Goal: Transaction & Acquisition: Purchase product/service

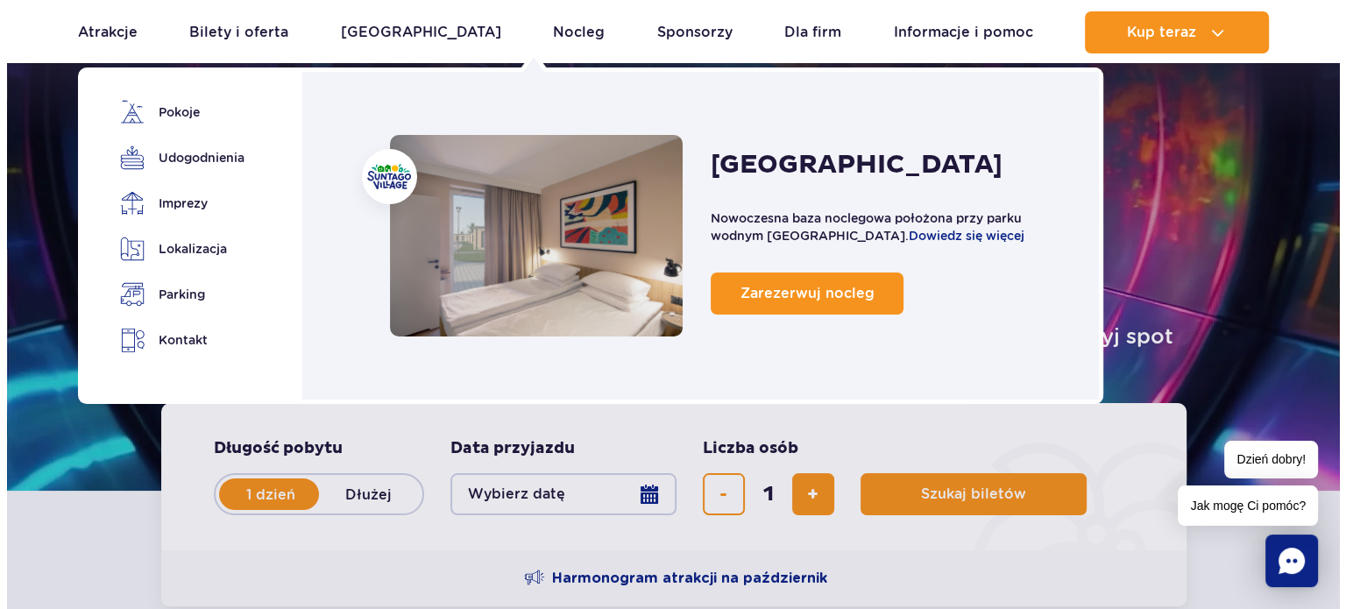
scroll to position [175, 0]
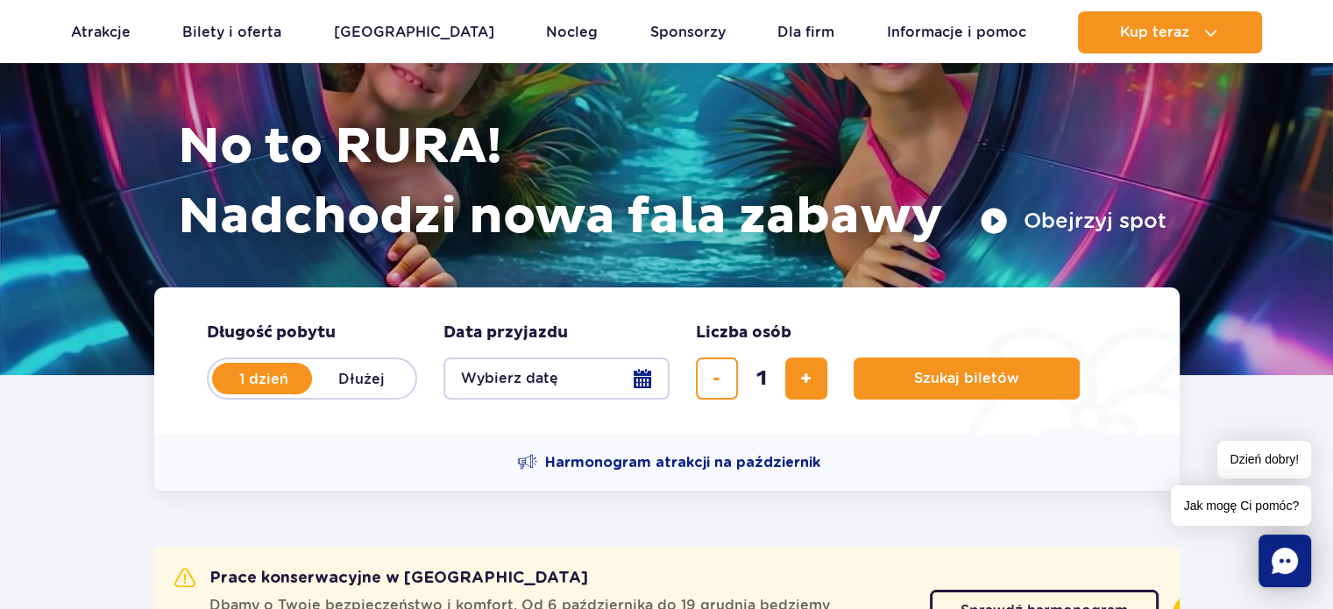
click at [564, 378] on button "Wybierz datę" at bounding box center [557, 379] width 226 height 42
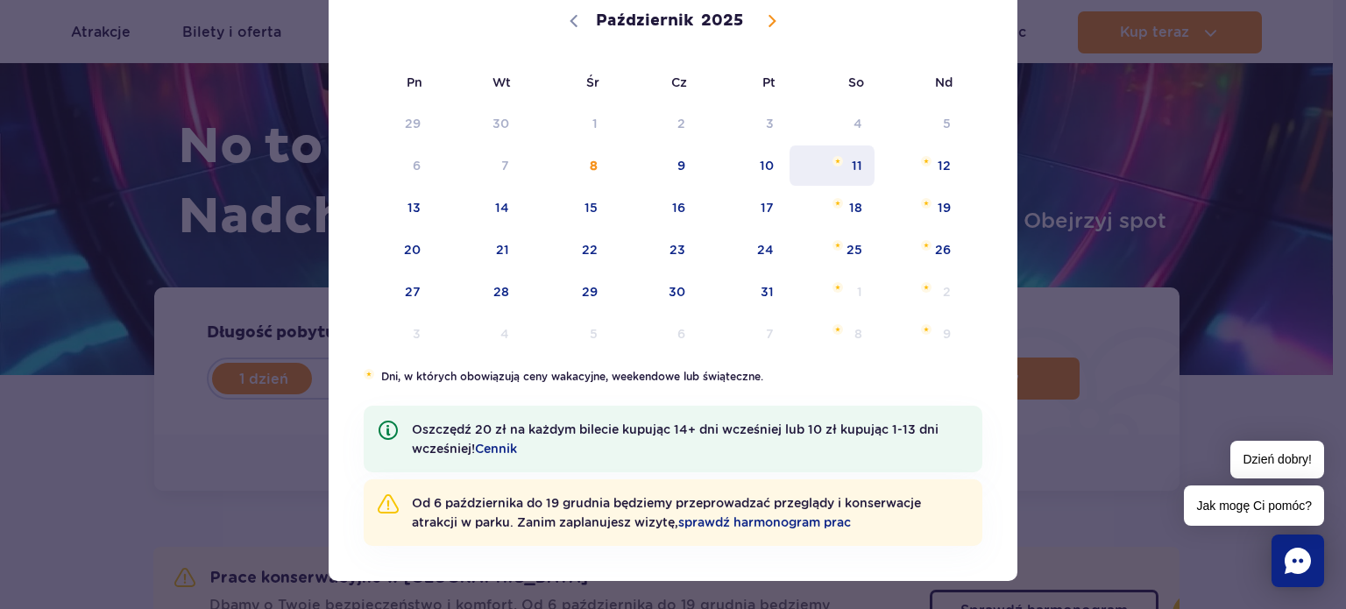
click at [858, 167] on span "11" at bounding box center [832, 166] width 89 height 40
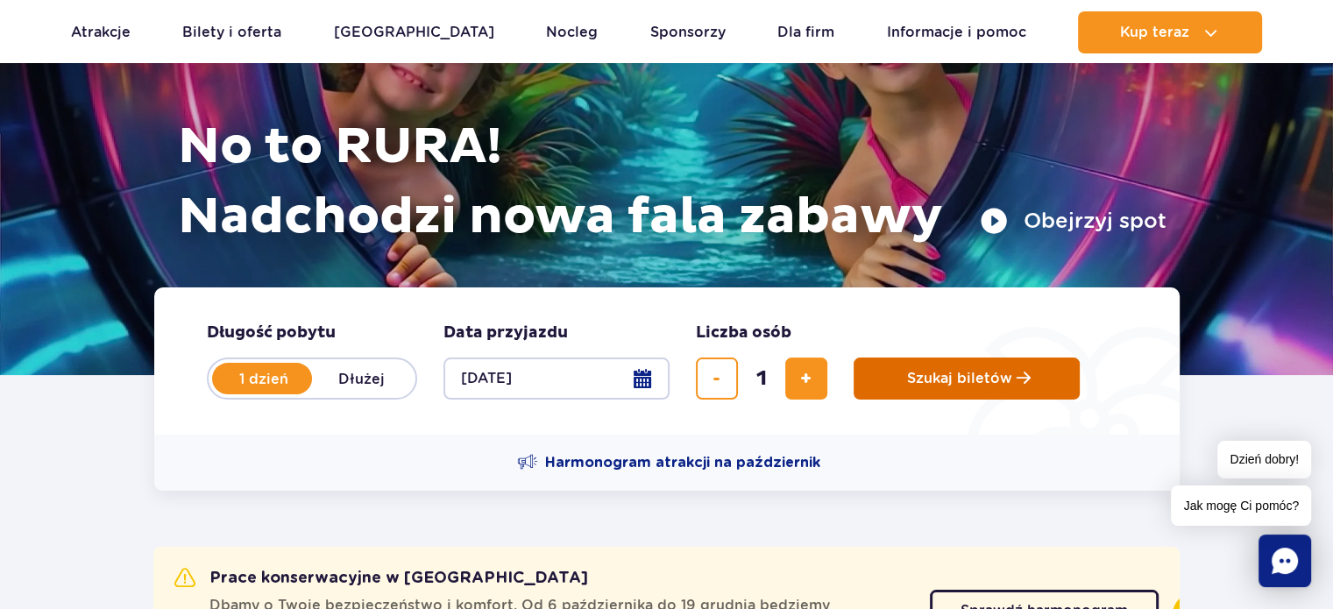
click at [914, 368] on button "Szukaj biletów" at bounding box center [967, 379] width 226 height 42
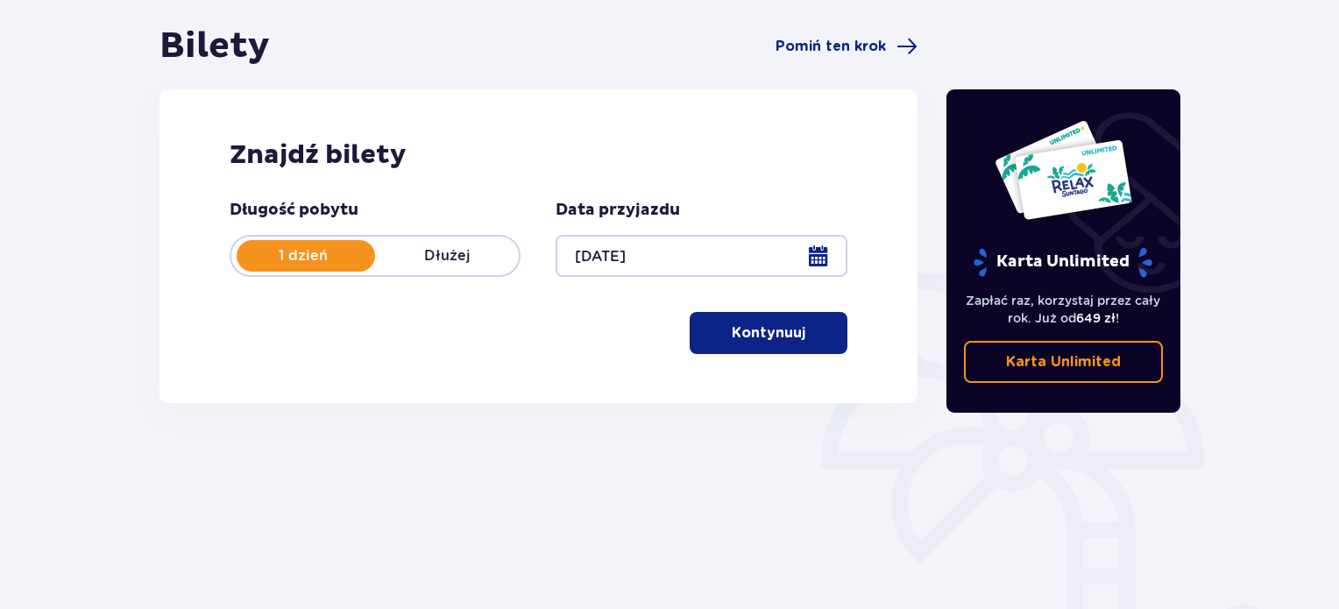
scroll to position [109, 0]
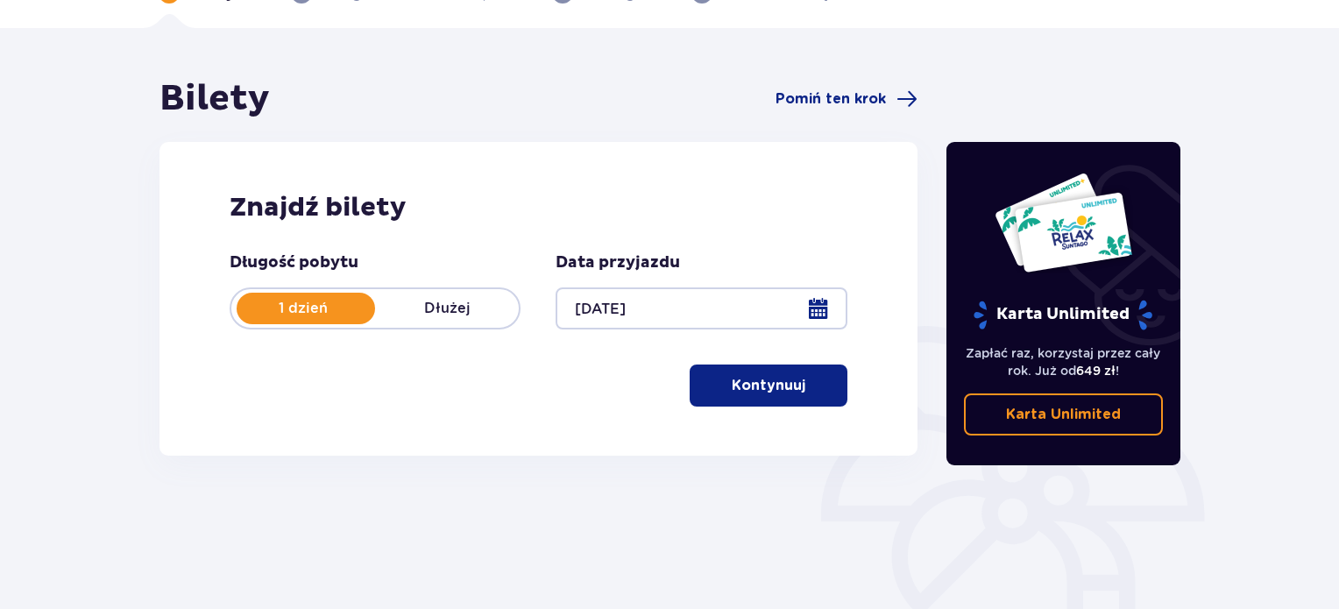
click at [749, 392] on p "Kontynuuj" at bounding box center [769, 385] width 74 height 19
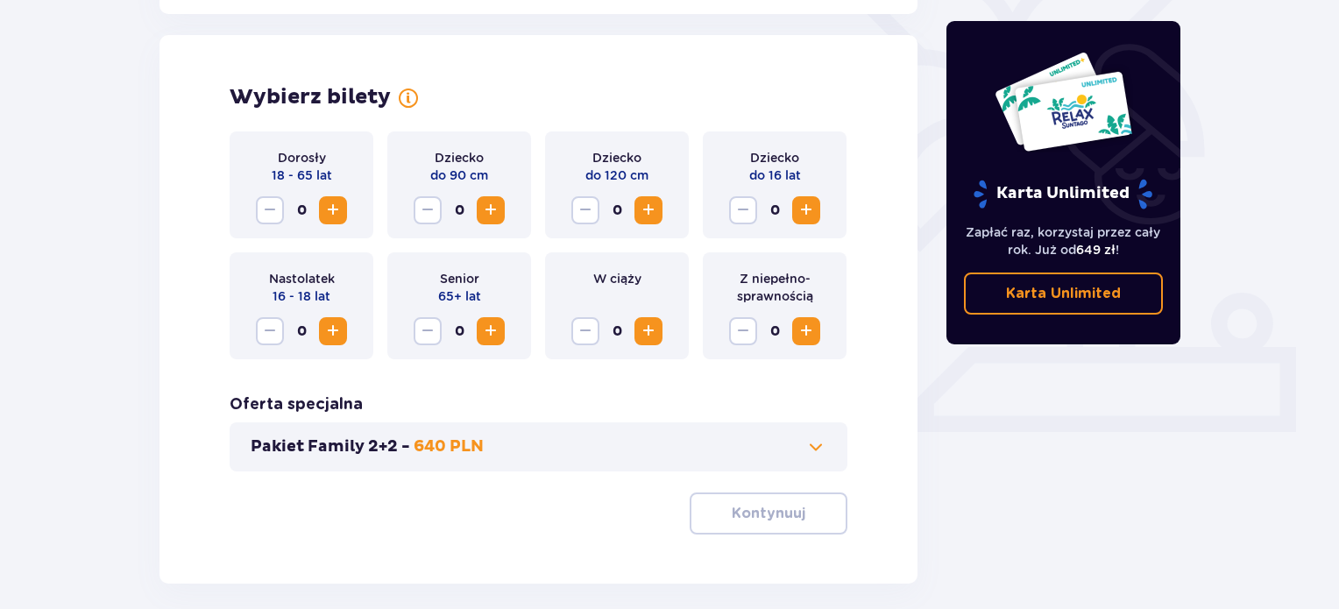
scroll to position [487, 0]
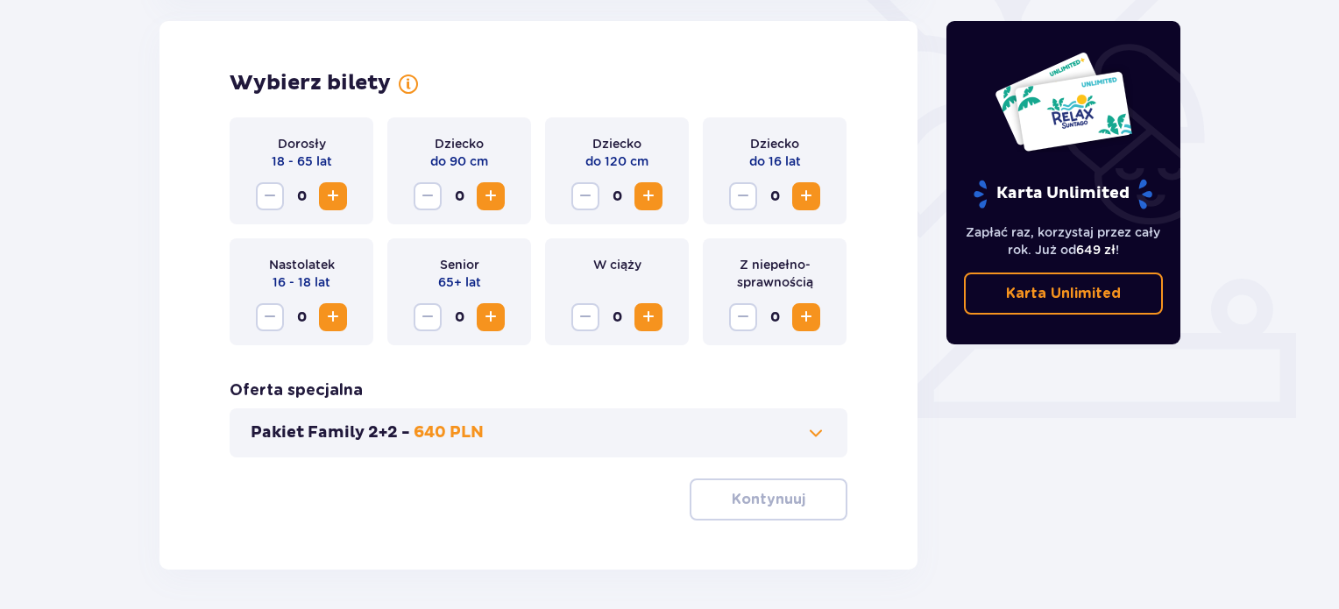
click at [332, 202] on span "Zwiększ" at bounding box center [333, 196] width 21 height 21
click at [819, 322] on button "Zwiększ" at bounding box center [806, 317] width 28 height 28
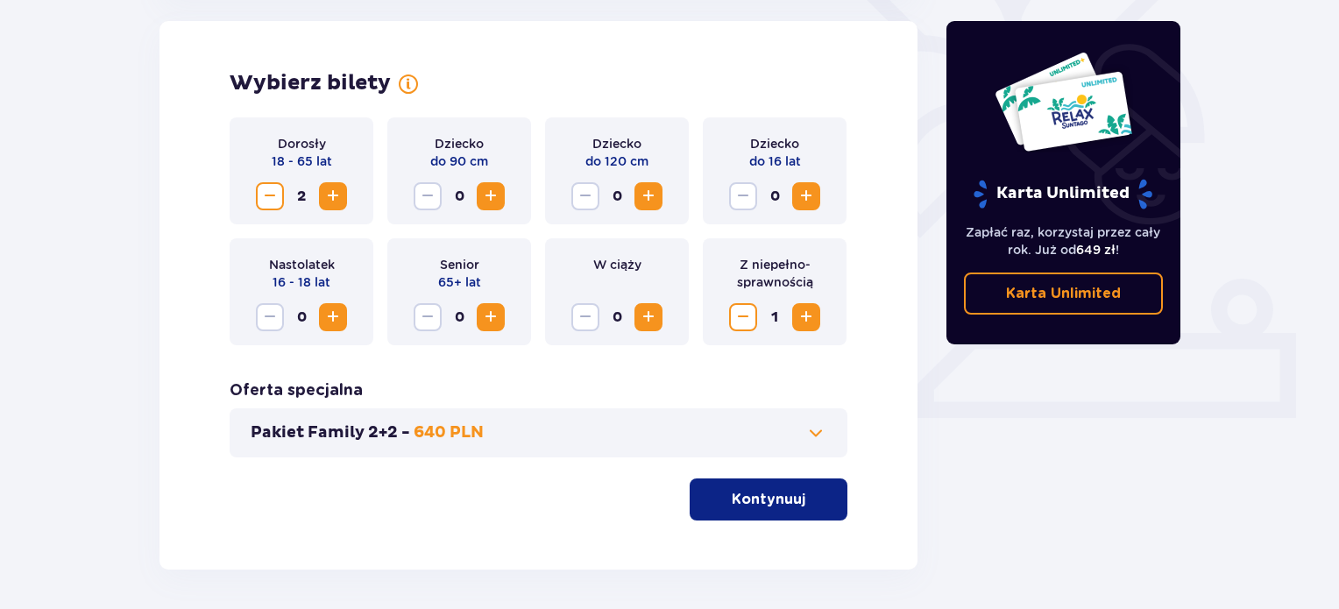
click at [814, 436] on span at bounding box center [816, 432] width 21 height 21
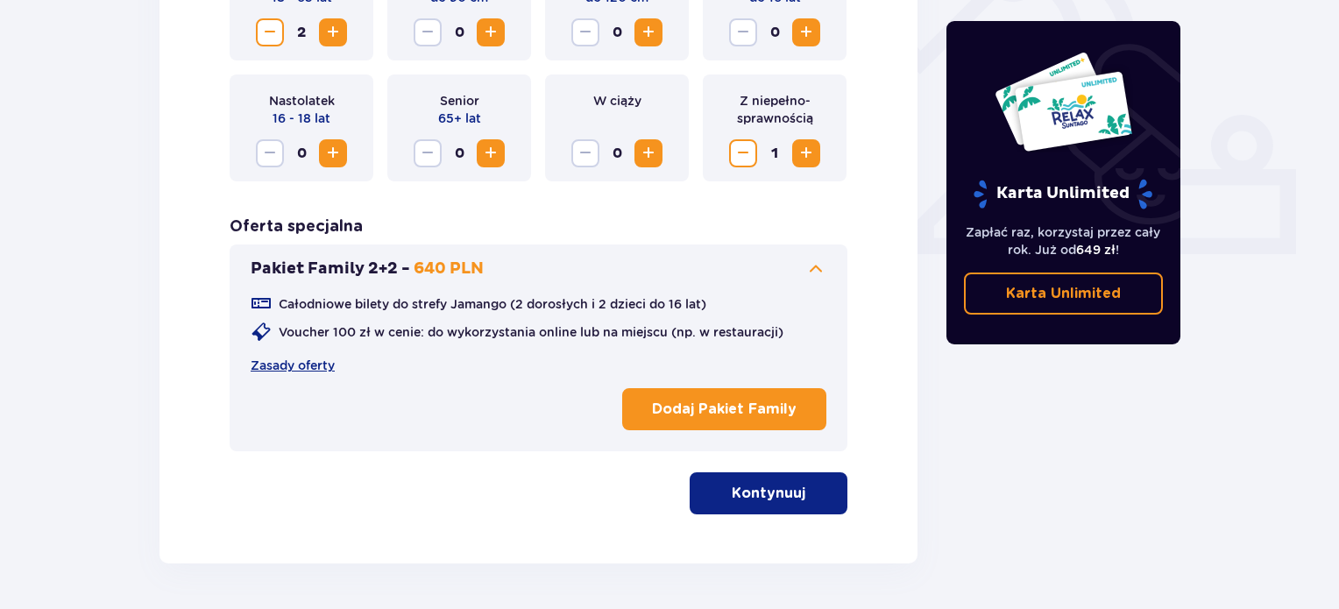
scroll to position [663, 0]
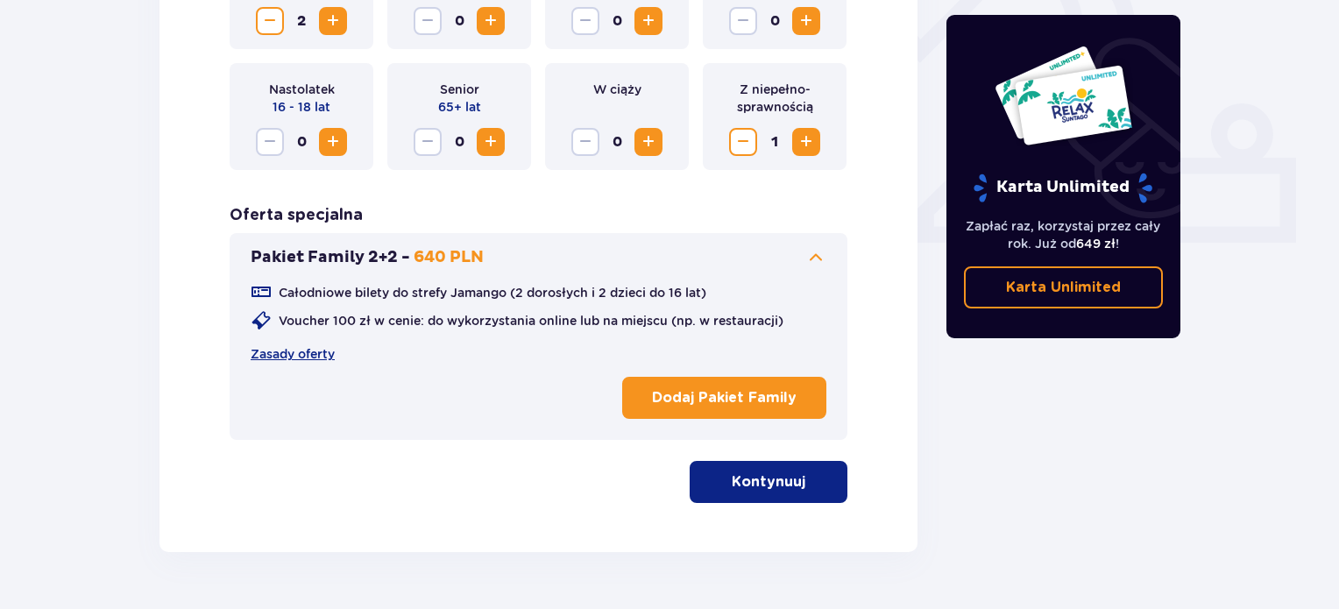
click at [782, 474] on p "Kontynuuj" at bounding box center [769, 481] width 74 height 19
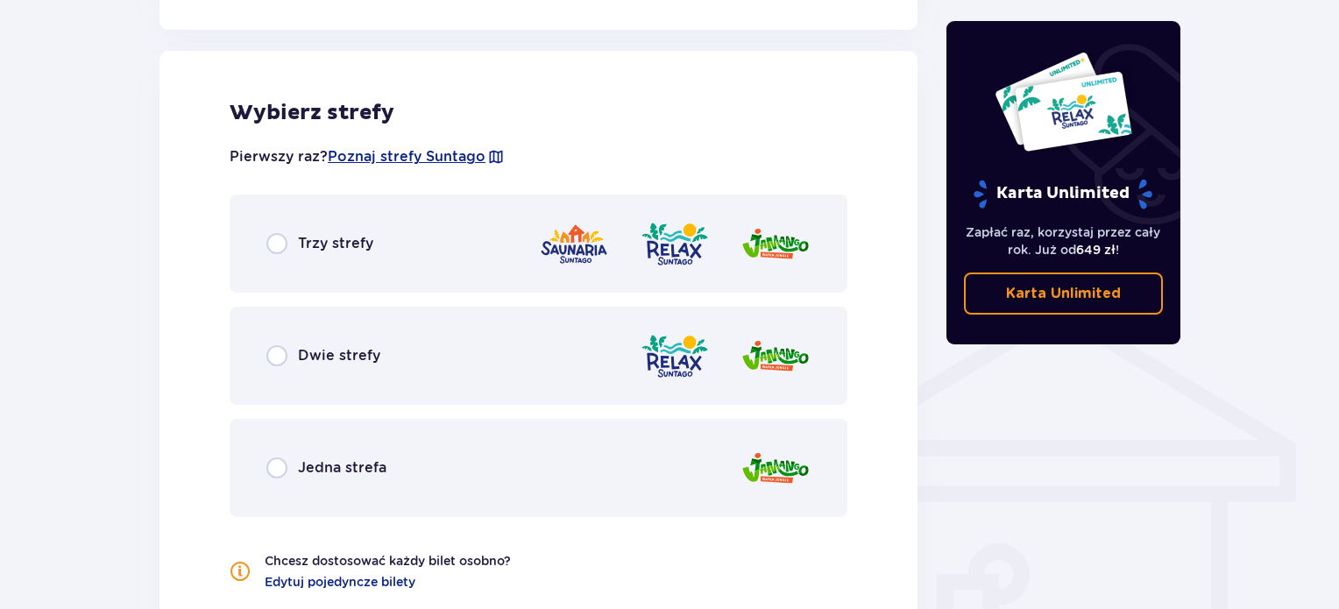
scroll to position [1131, 0]
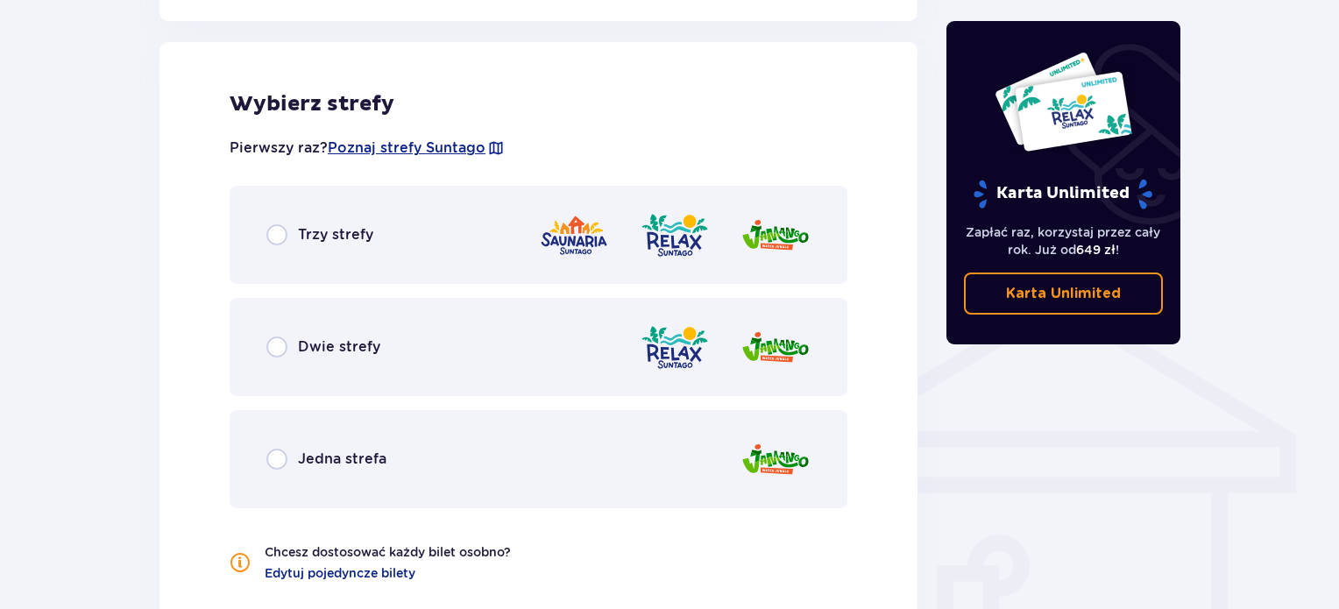
click at [284, 465] on input "radio" at bounding box center [276, 459] width 21 height 21
radio input "true"
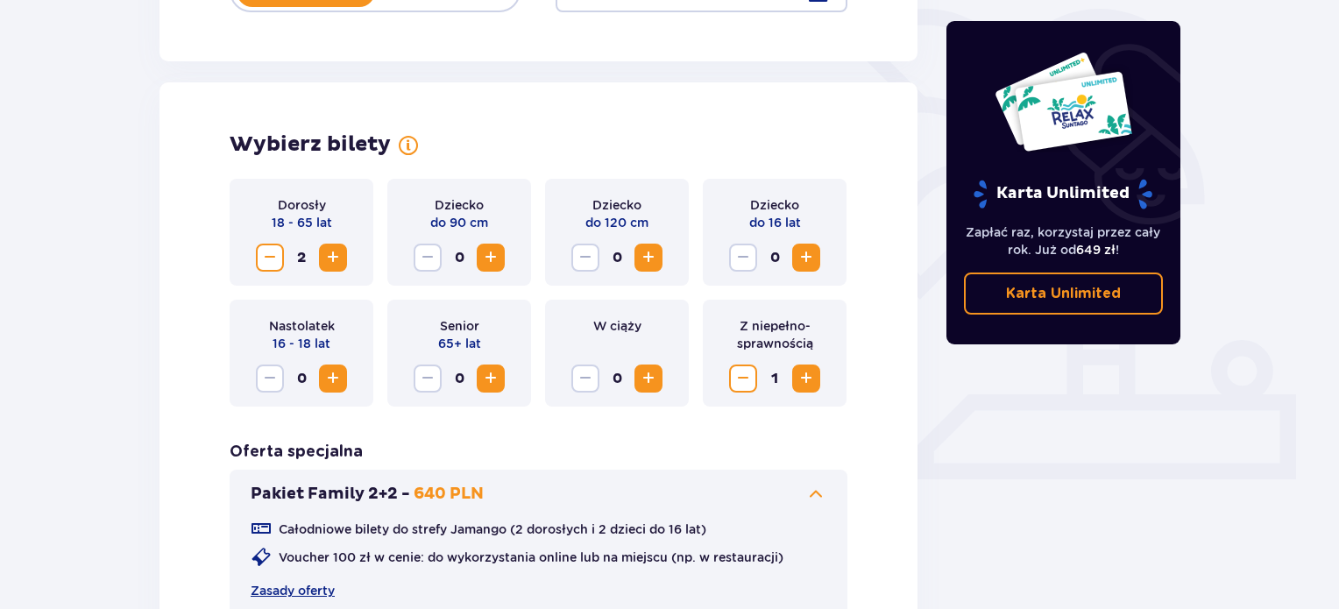
scroll to position [0, 0]
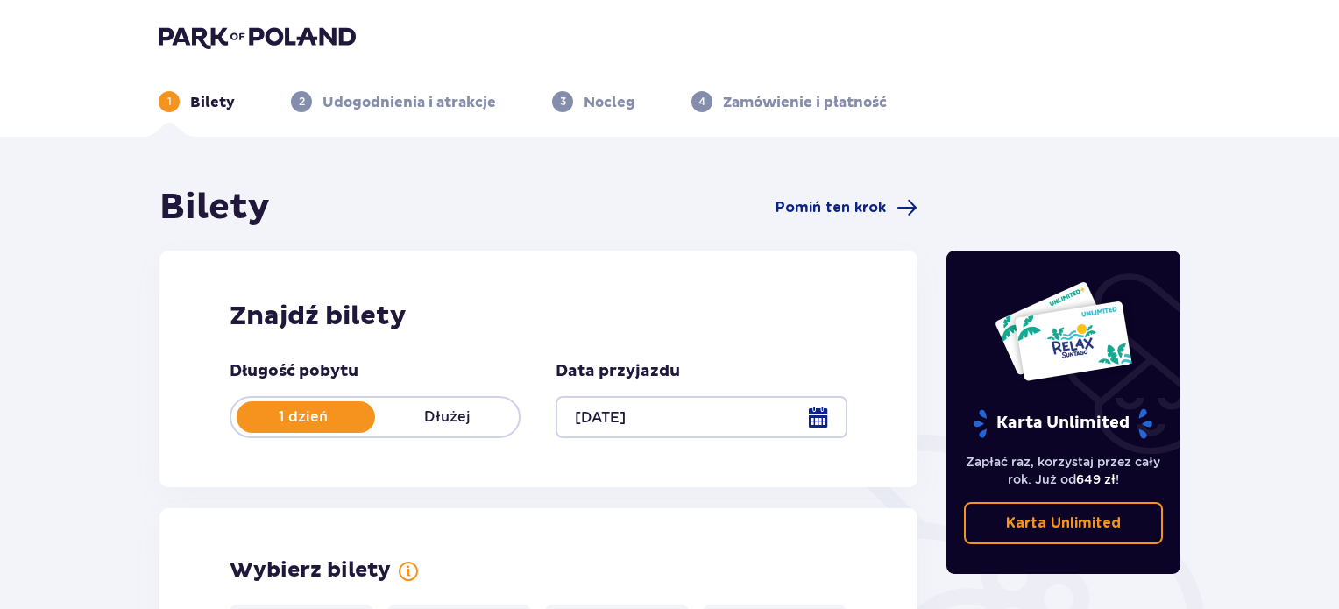
click at [820, 416] on div at bounding box center [701, 417] width 291 height 42
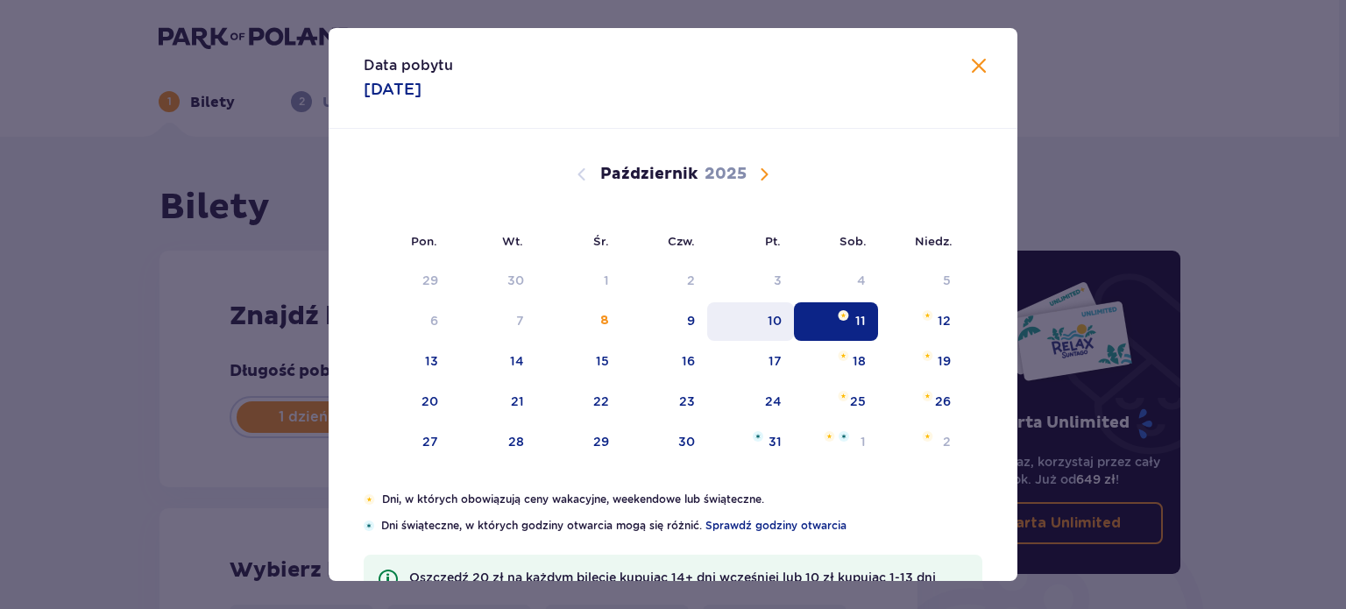
click at [743, 323] on div "10" at bounding box center [750, 321] width 87 height 39
type input "10.10.25"
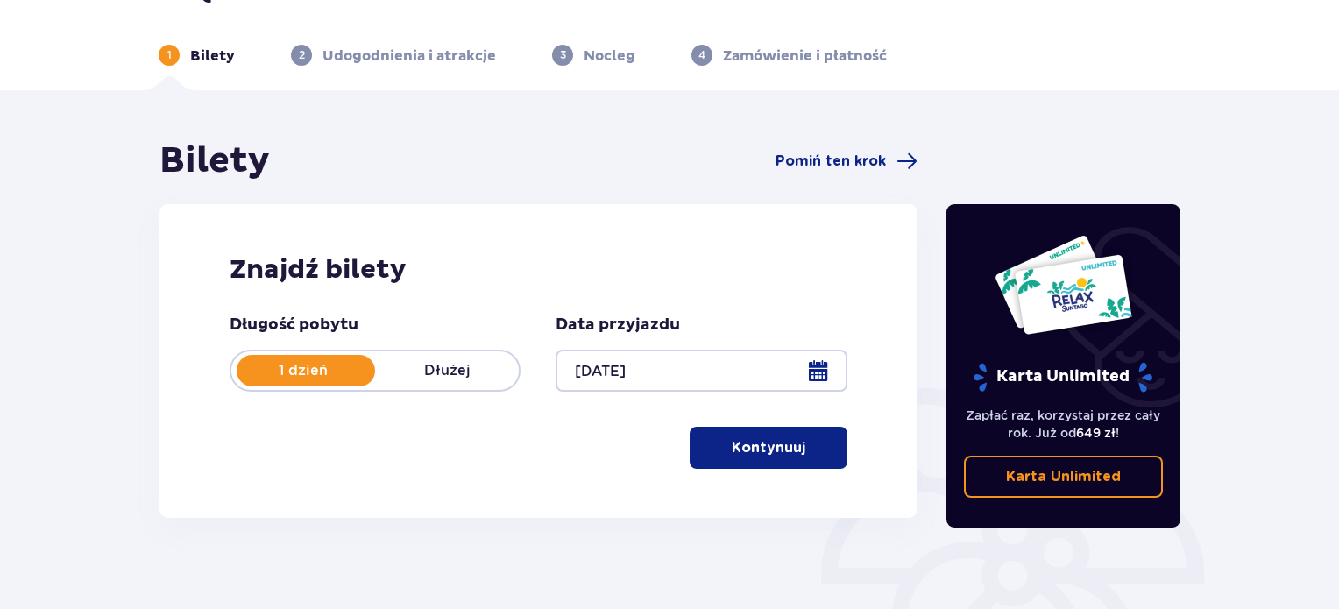
scroll to position [88, 0]
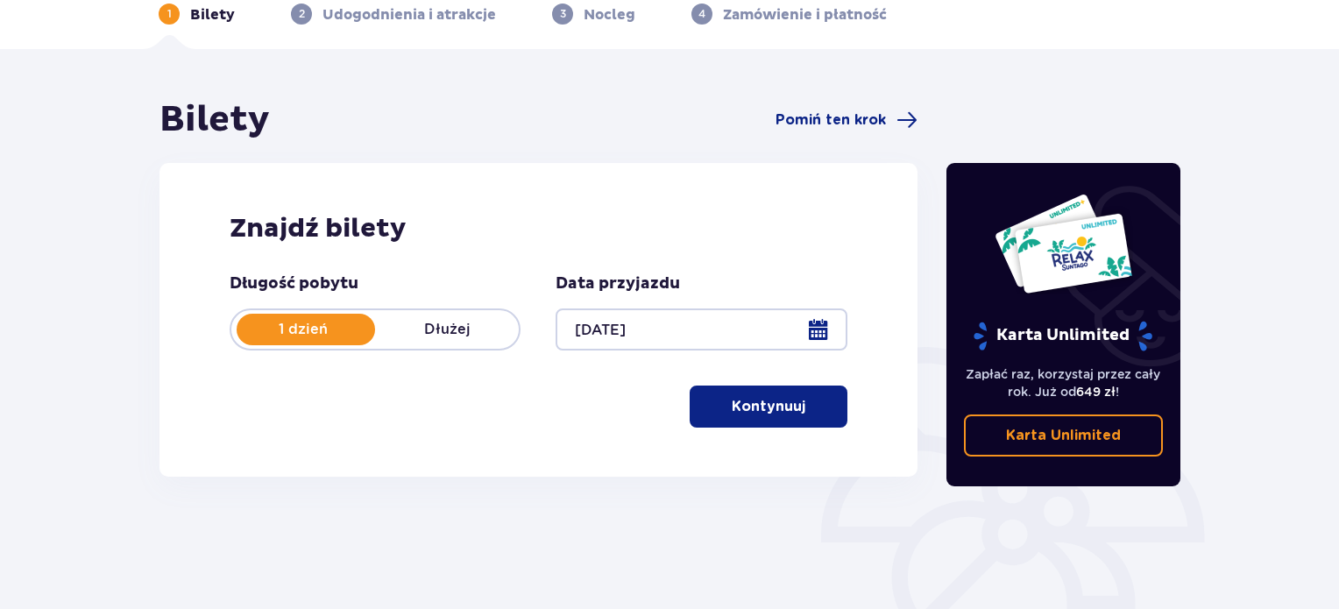
click at [740, 419] on button "Kontynuuj" at bounding box center [769, 407] width 158 height 42
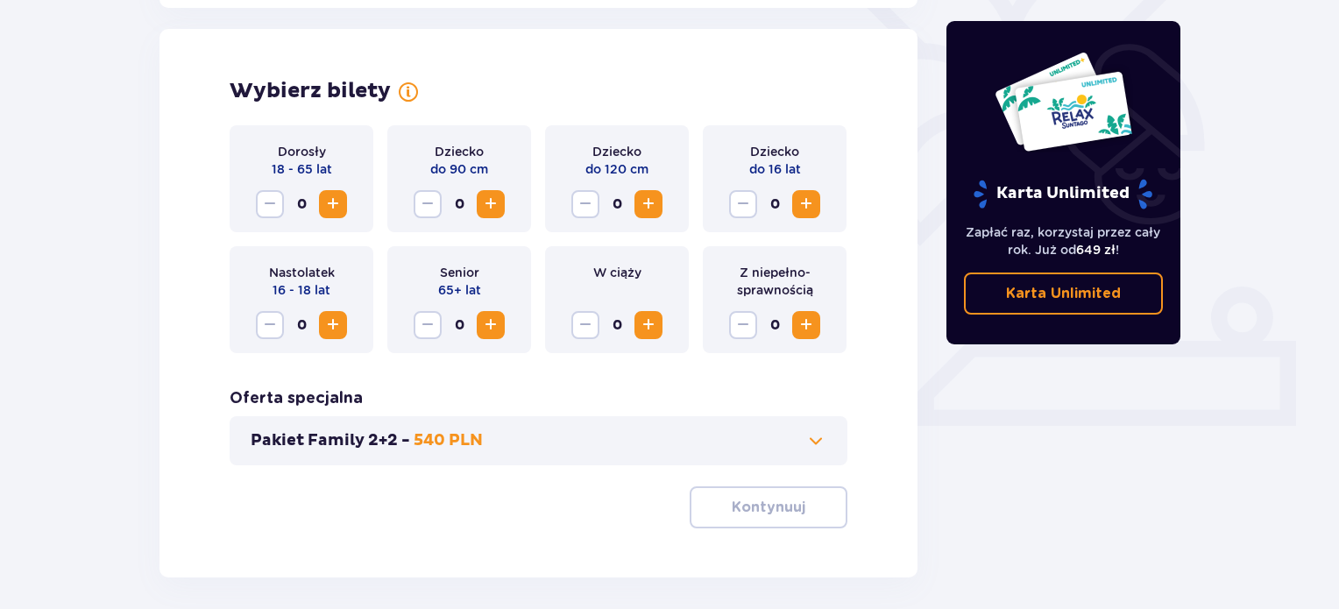
scroll to position [487, 0]
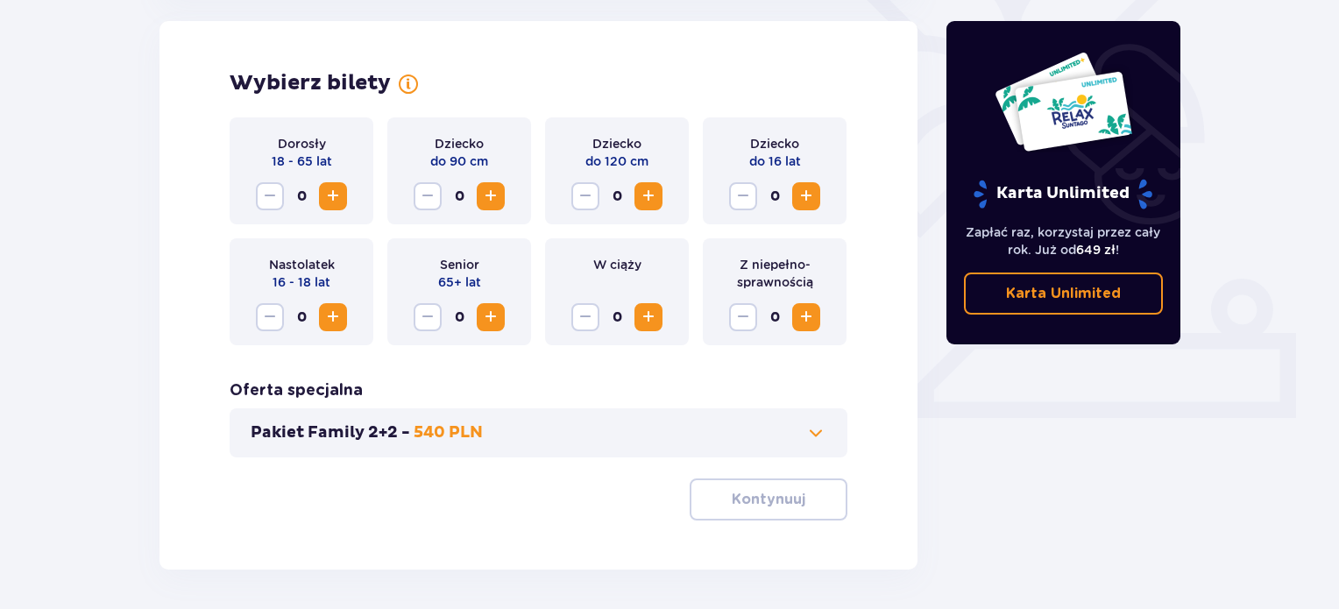
click at [323, 195] on span "Zwiększ" at bounding box center [333, 196] width 21 height 21
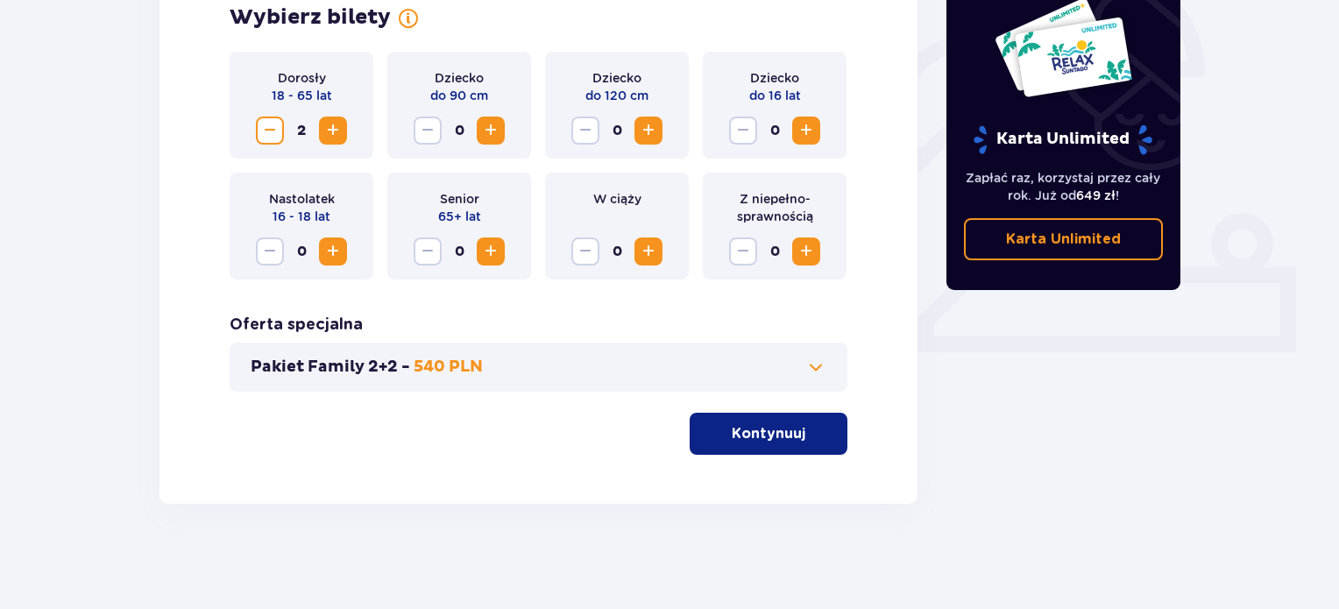
click at [773, 436] on p "Kontynuuj" at bounding box center [769, 433] width 74 height 19
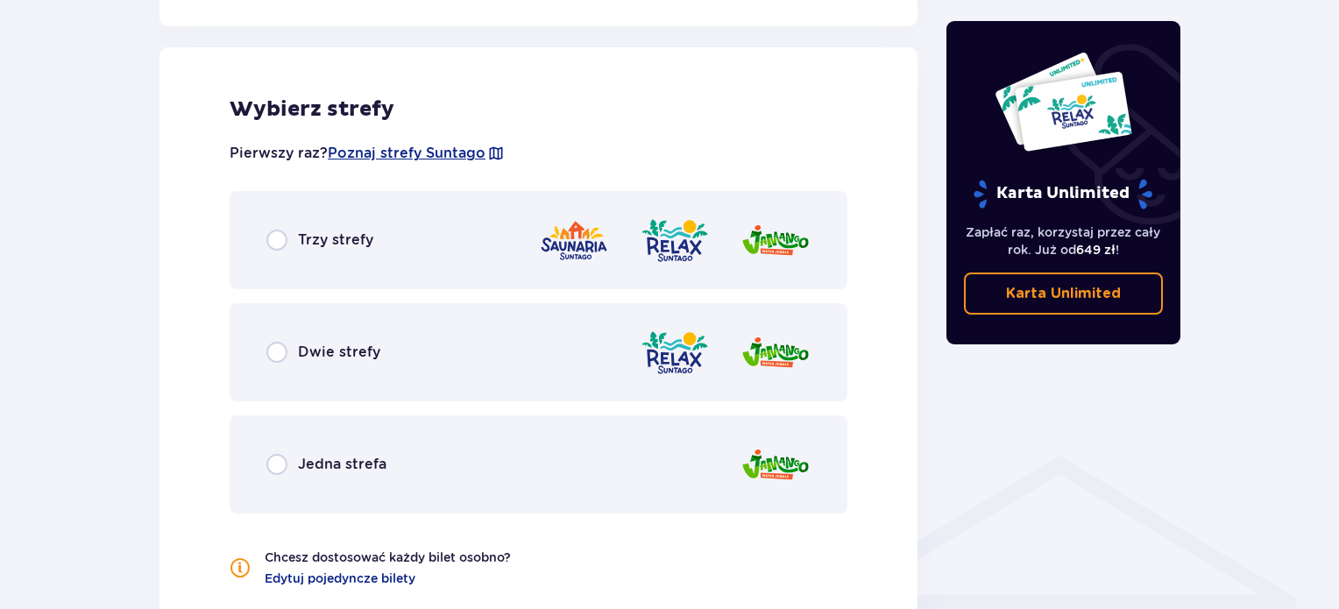
scroll to position [973, 0]
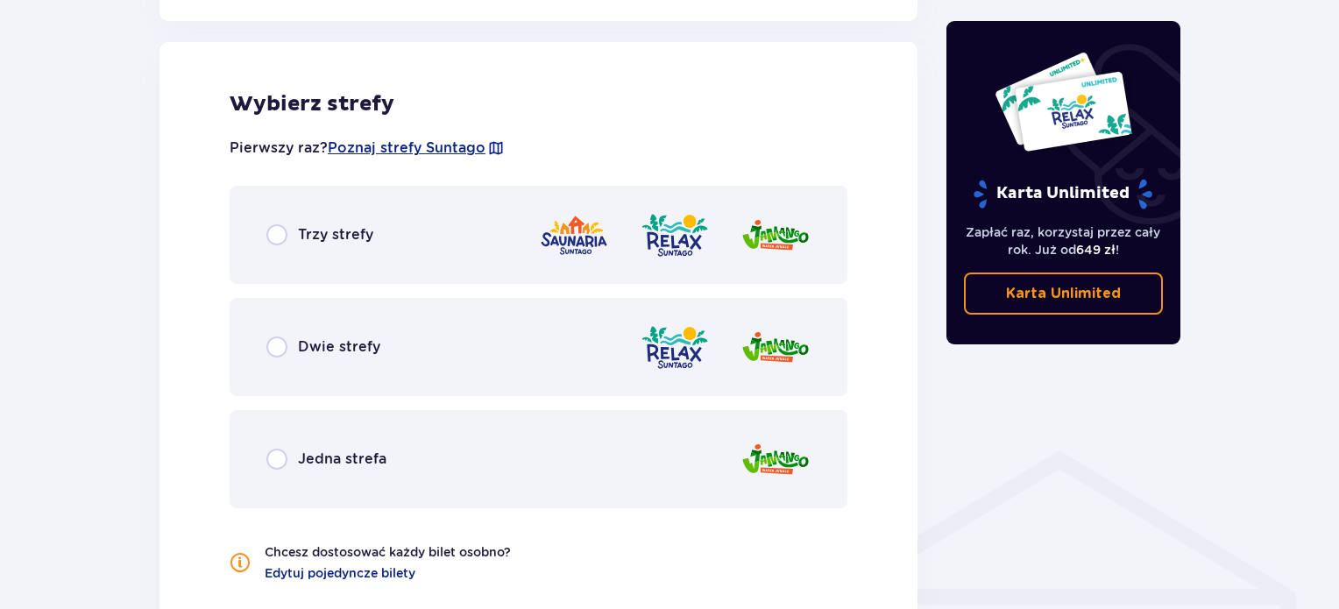
click at [320, 238] on span "Trzy strefy" at bounding box center [335, 234] width 75 height 19
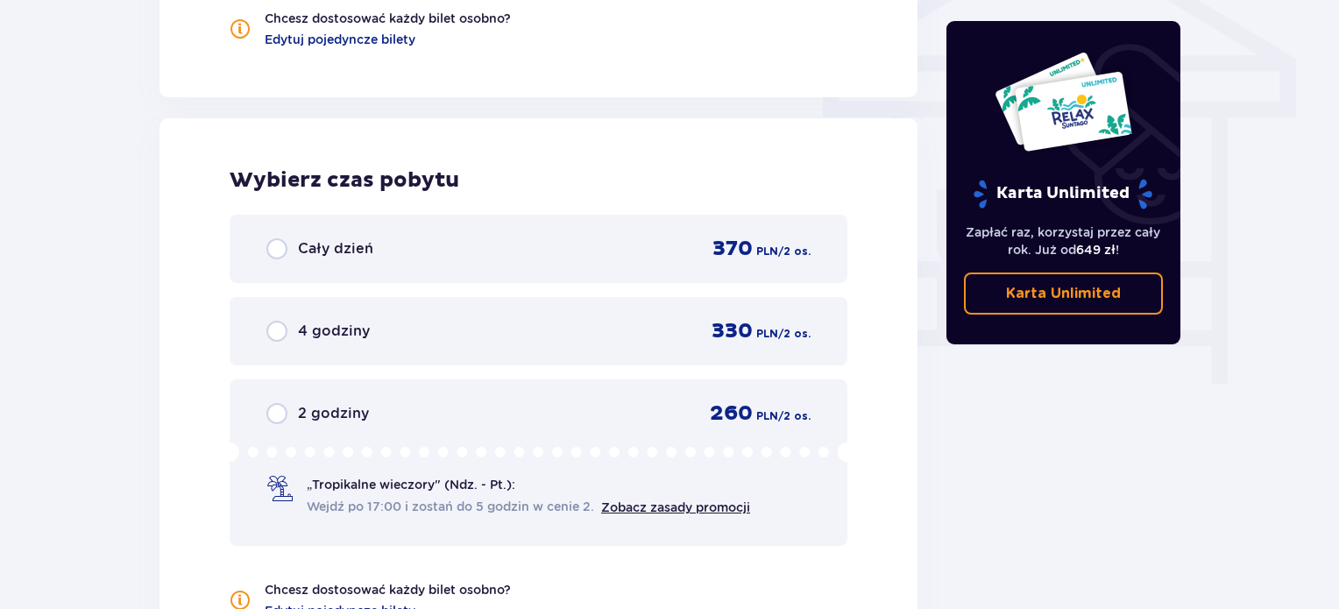
scroll to position [1583, 0]
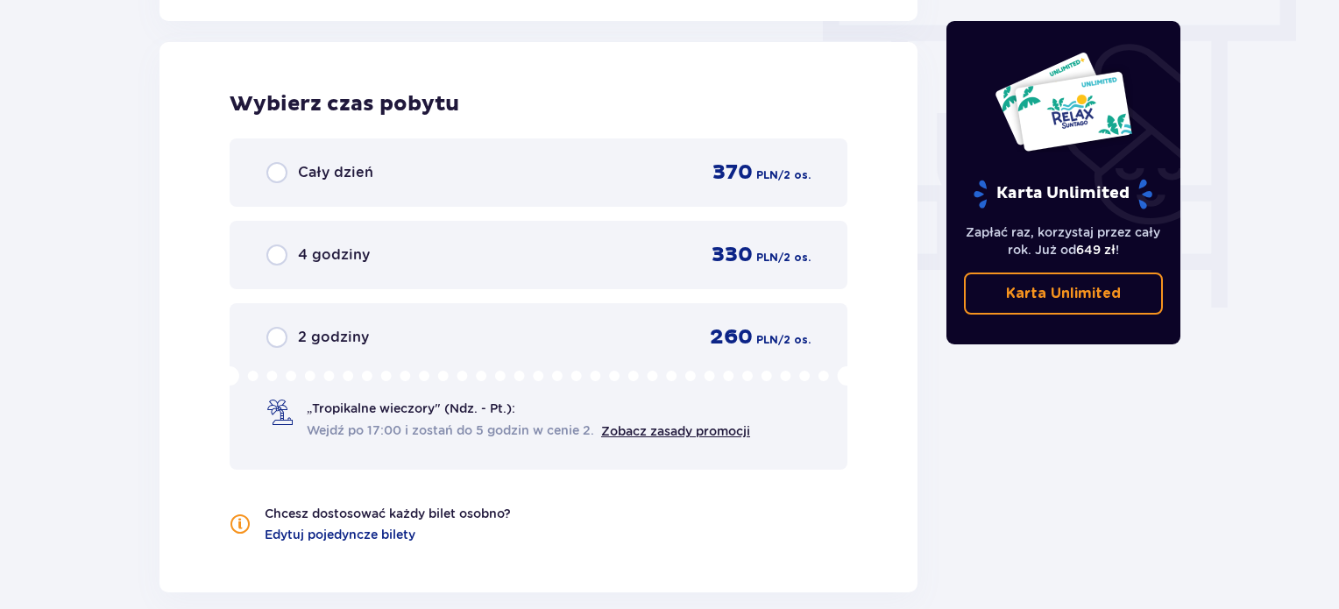
click at [437, 431] on span "Wejdź po 17:00 i zostań do 5 godzin w cenie 2." at bounding box center [451, 431] width 288 height 18
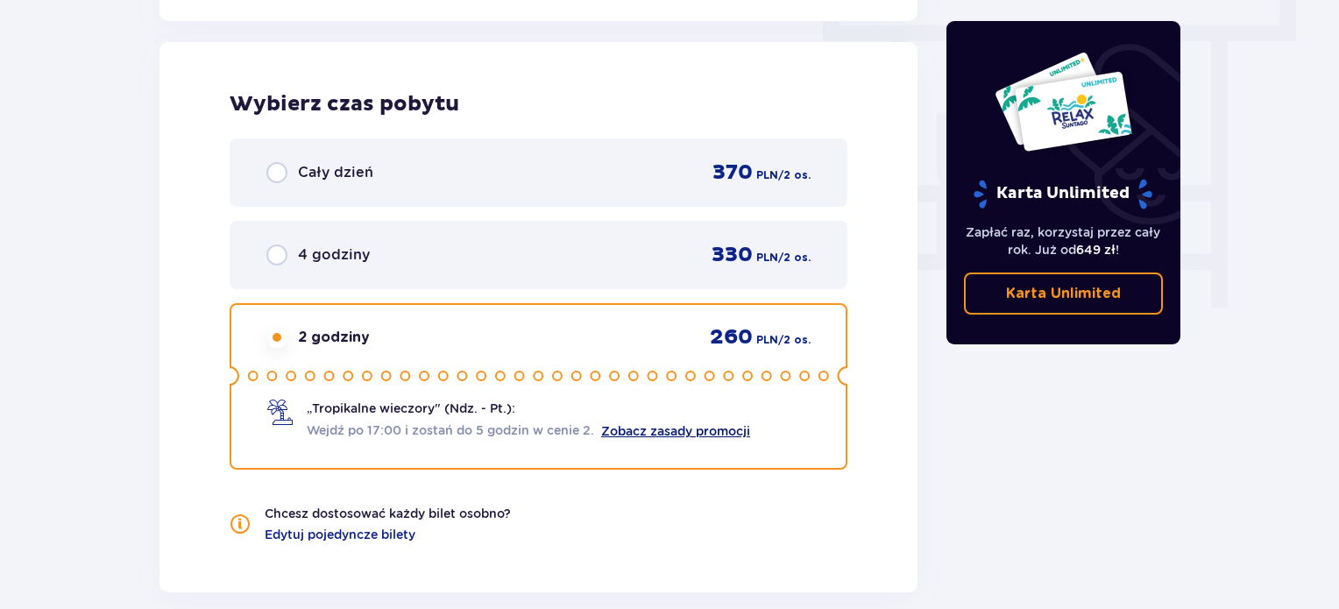
click at [682, 434] on link "Zobacz zasady promocji" at bounding box center [675, 431] width 149 height 14
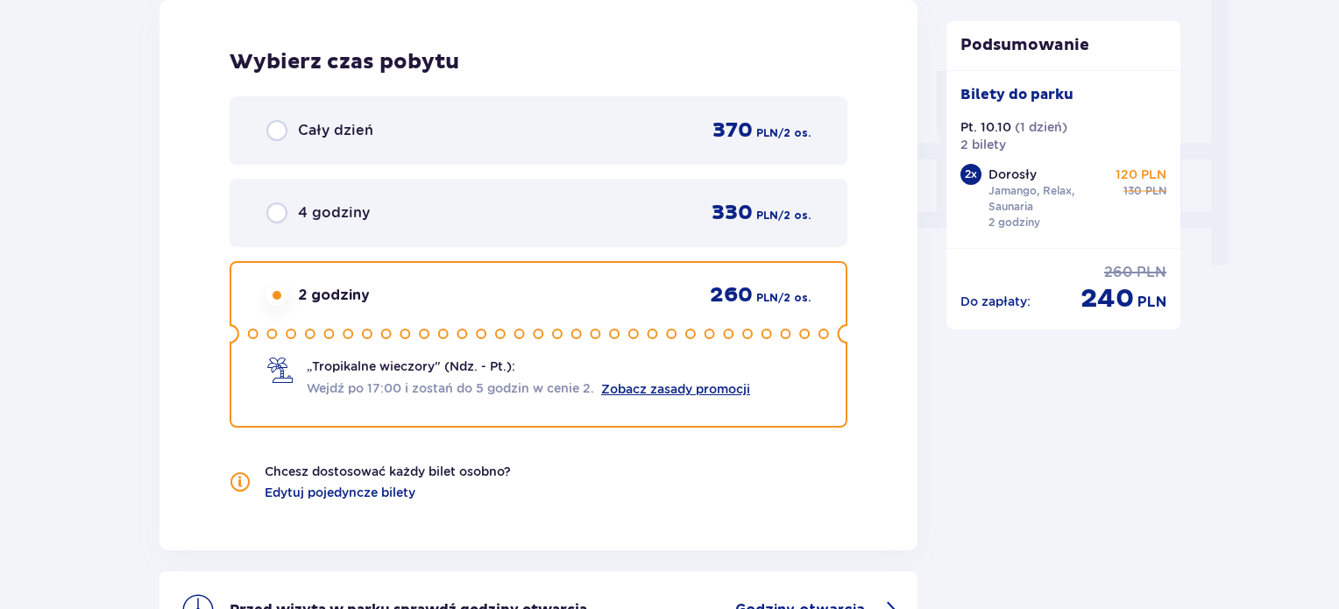
scroll to position [1655, 0]
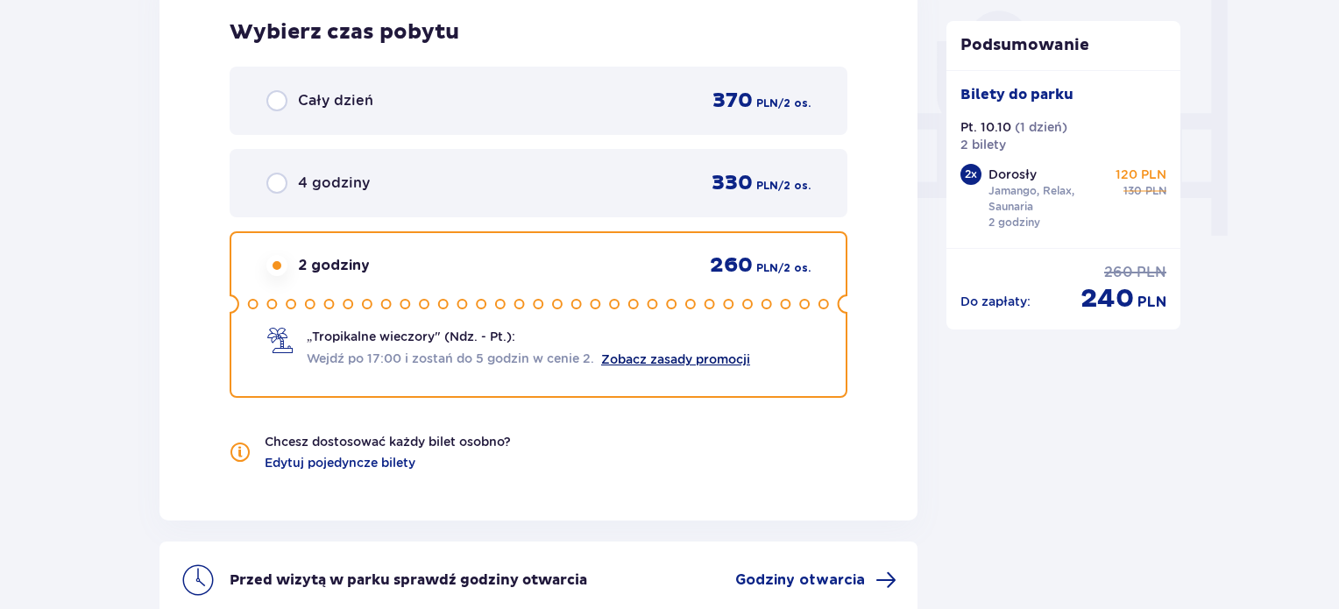
click at [685, 362] on link "Zobacz zasady promocji" at bounding box center [675, 359] width 149 height 14
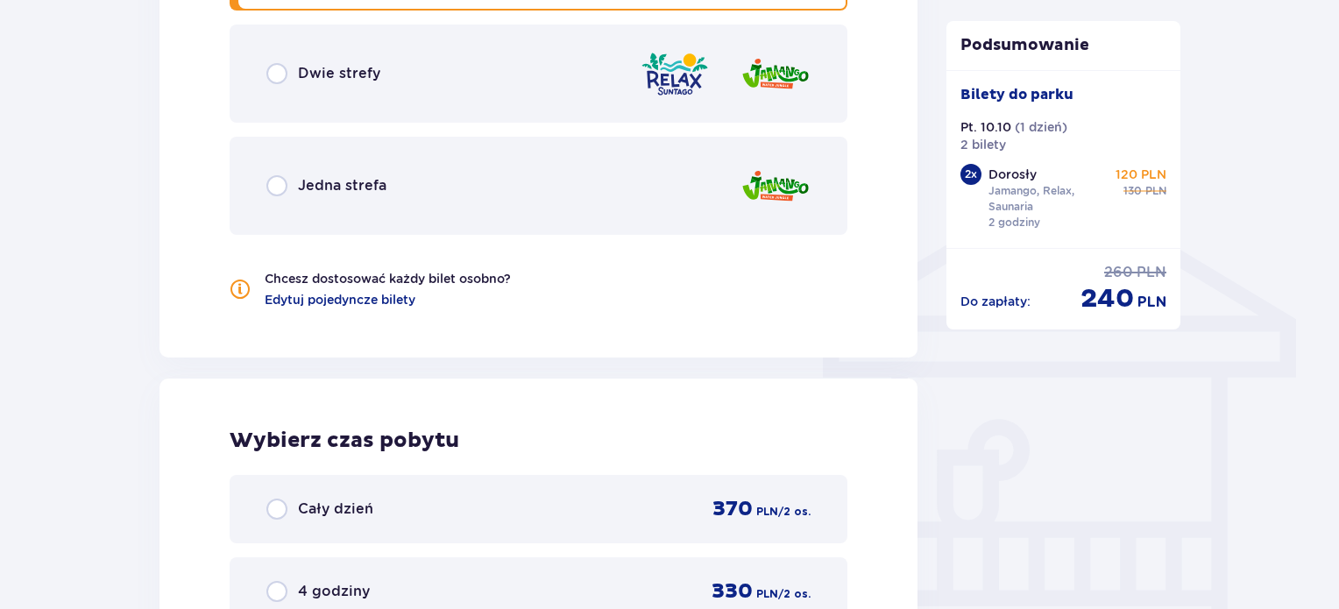
scroll to position [1217, 0]
